Goal: Information Seeking & Learning: Learn about a topic

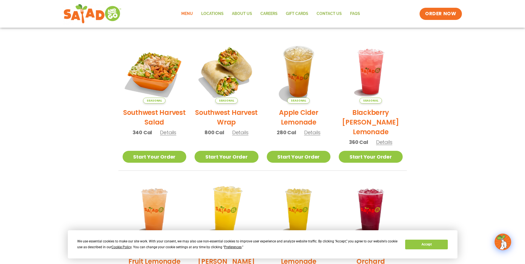
scroll to position [91, 0]
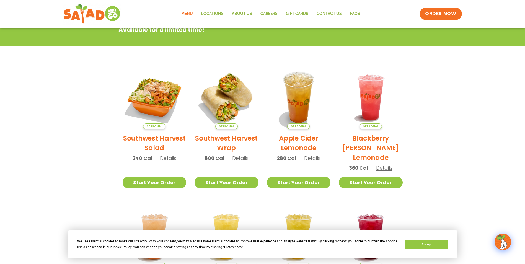
click at [166, 160] on span "Details" at bounding box center [168, 158] width 16 height 7
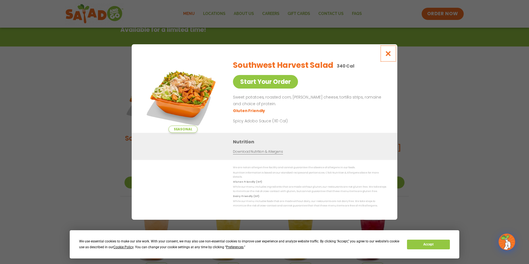
click at [385, 55] on button "Close modal" at bounding box center [389, 53] width 18 height 19
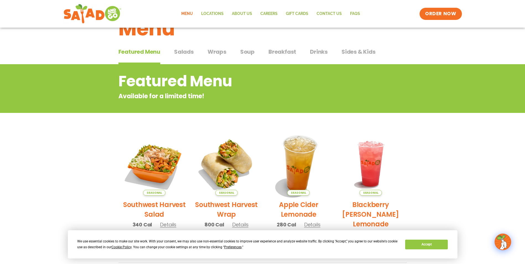
scroll to position [8, 0]
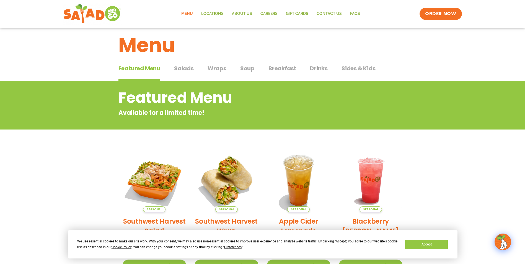
click at [185, 71] on span "Salads" at bounding box center [184, 68] width 20 height 8
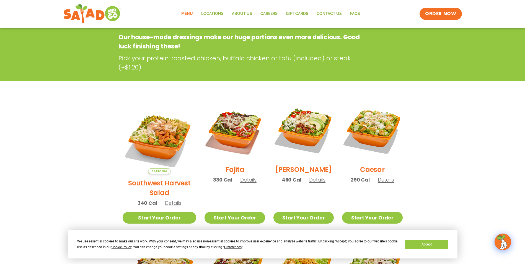
scroll to position [91, 0]
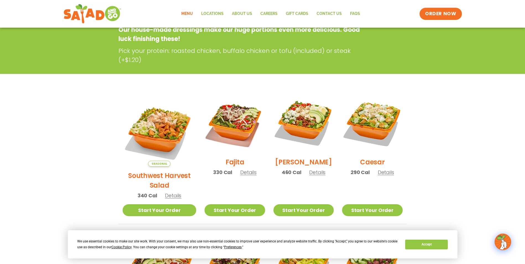
click at [311, 175] on span "Details" at bounding box center [317, 172] width 16 height 7
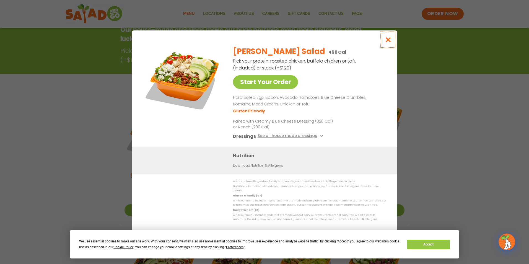
click at [389, 42] on icon "Close modal" at bounding box center [388, 40] width 7 height 6
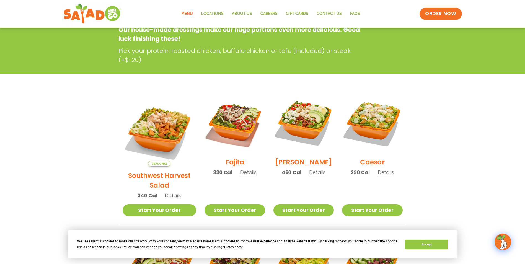
click at [167, 192] on span "Details" at bounding box center [173, 195] width 16 height 7
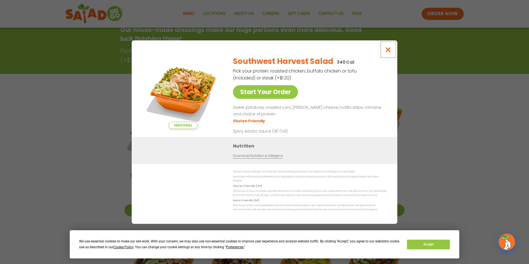
click at [387, 50] on icon "Close modal" at bounding box center [388, 50] width 7 height 6
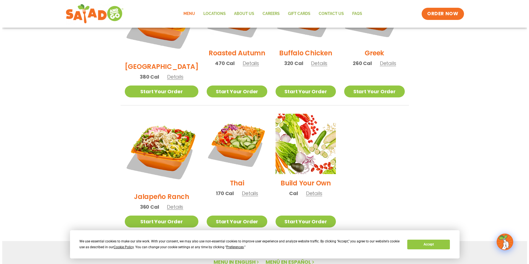
scroll to position [320, 0]
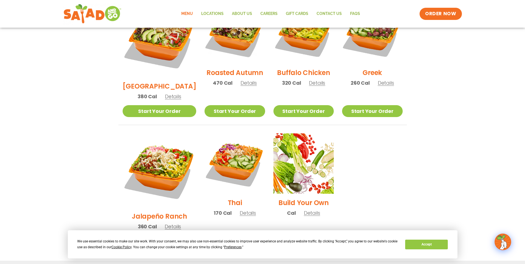
click at [307, 210] on span "Details" at bounding box center [312, 213] width 16 height 7
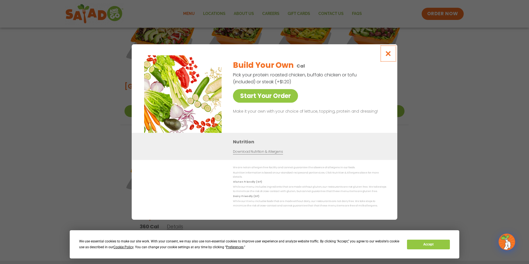
click at [386, 52] on icon "Close modal" at bounding box center [388, 54] width 7 height 6
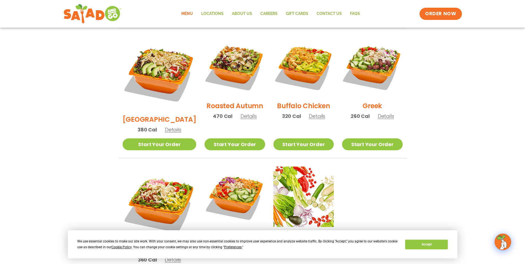
scroll to position [254, 0]
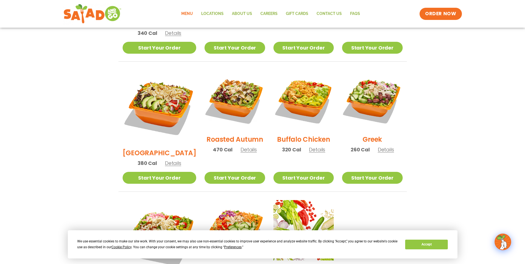
click at [165, 160] on span "Details" at bounding box center [173, 163] width 16 height 7
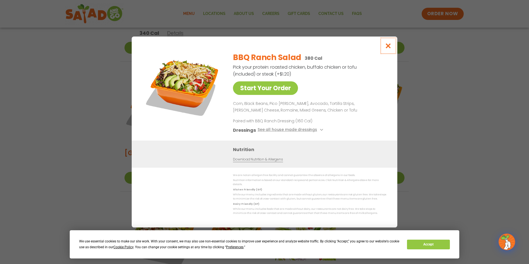
click at [388, 47] on icon "Close modal" at bounding box center [388, 46] width 7 height 6
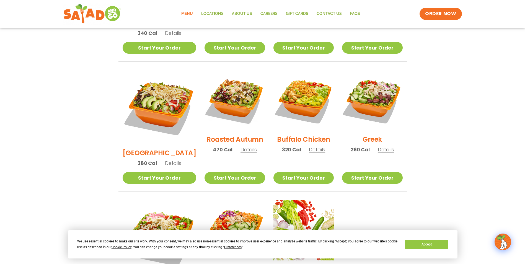
click at [241, 146] on span "Details" at bounding box center [249, 149] width 16 height 7
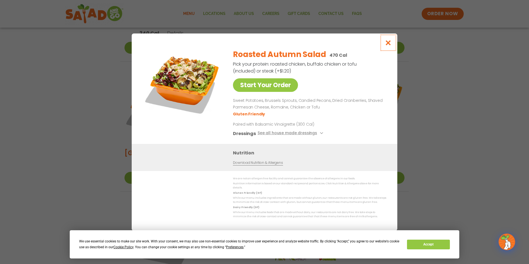
click at [389, 43] on icon "Close modal" at bounding box center [388, 43] width 7 height 6
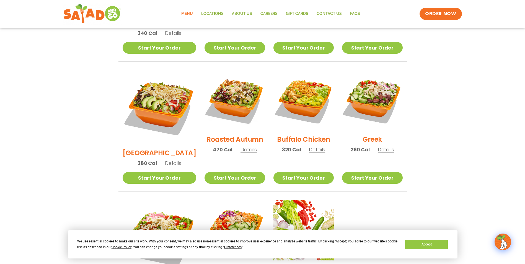
click at [311, 146] on span "Details" at bounding box center [317, 149] width 16 height 7
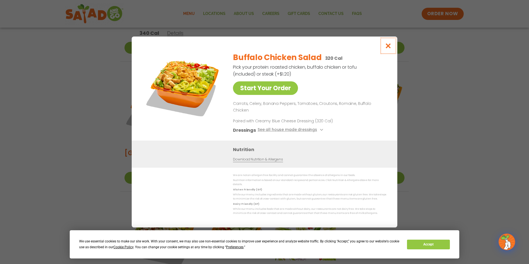
click at [388, 49] on icon "Close modal" at bounding box center [388, 46] width 7 height 6
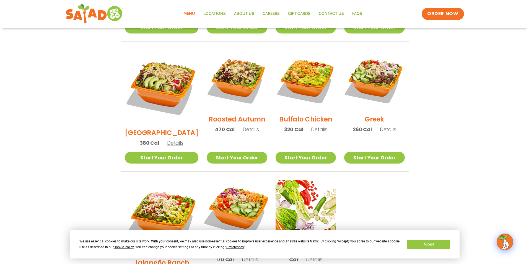
scroll to position [309, 0]
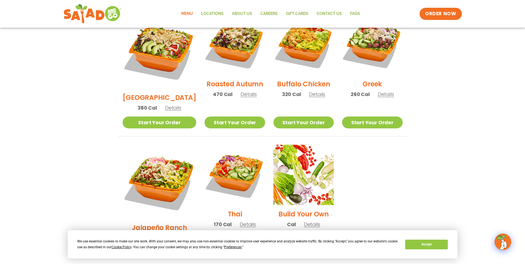
click at [240, 221] on span "Details" at bounding box center [248, 224] width 16 height 7
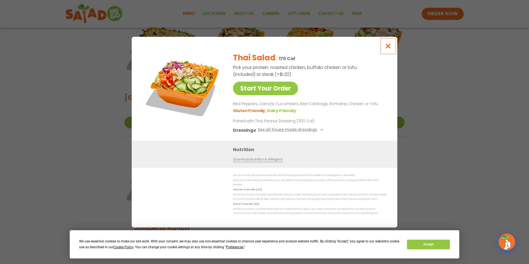
click at [386, 46] on icon "Close modal" at bounding box center [388, 46] width 7 height 6
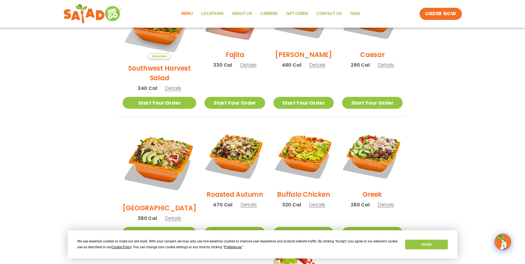
scroll to position [198, 0]
click at [167, 215] on span "Details" at bounding box center [173, 218] width 16 height 7
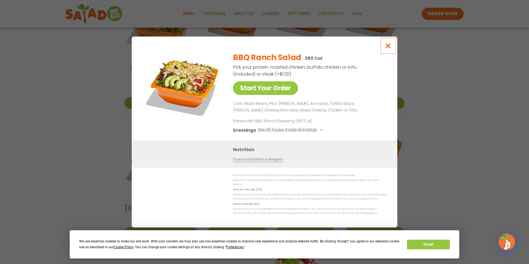
click at [387, 49] on icon "Close modal" at bounding box center [388, 46] width 7 height 6
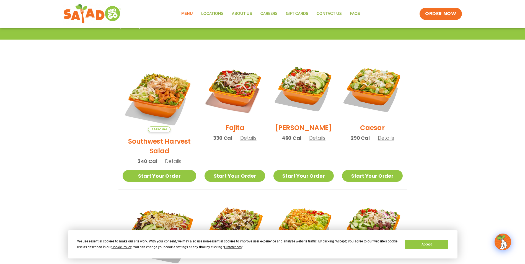
scroll to position [115, 0]
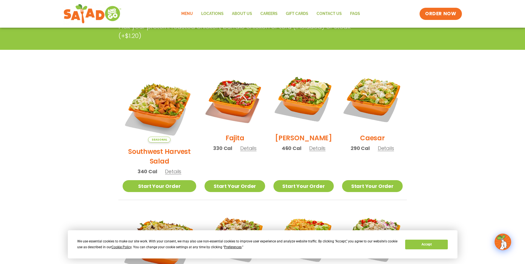
click at [240, 152] on span "Details" at bounding box center [248, 148] width 16 height 7
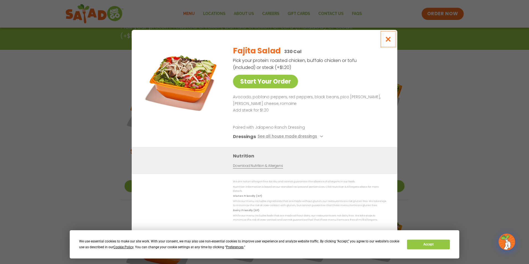
click at [390, 40] on icon "Close modal" at bounding box center [388, 39] width 7 height 6
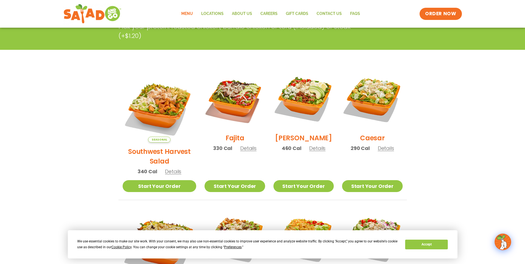
click at [310, 150] on span "Details" at bounding box center [317, 148] width 16 height 7
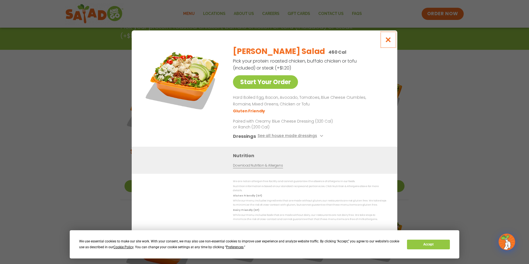
click at [387, 41] on icon "Close modal" at bounding box center [388, 40] width 7 height 6
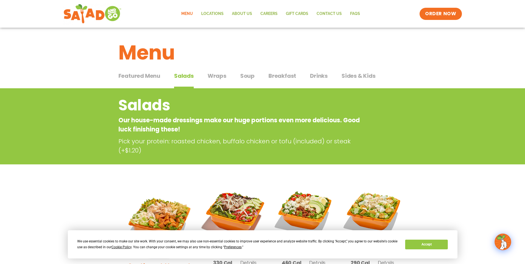
scroll to position [0, 0]
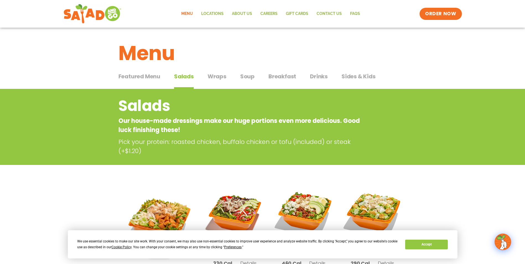
click at [311, 75] on span "Drinks" at bounding box center [319, 76] width 18 height 8
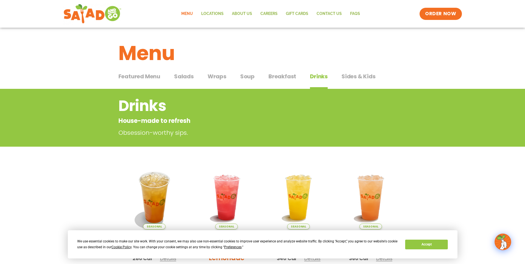
click at [184, 77] on span "Salads" at bounding box center [184, 76] width 20 height 8
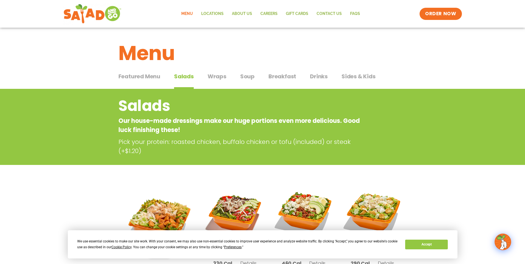
click at [145, 76] on span "Featured Menu" at bounding box center [140, 76] width 42 height 8
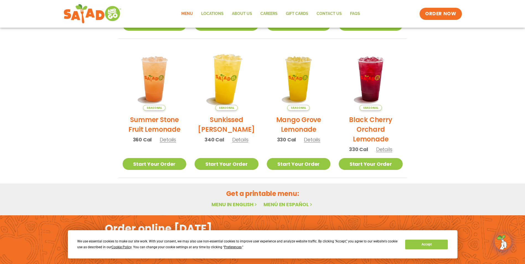
scroll to position [249, 0]
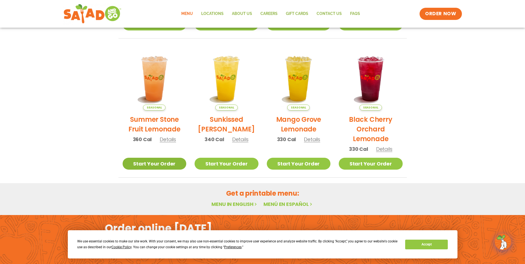
click at [168, 163] on link "Start Your Order" at bounding box center [155, 164] width 64 height 12
